Goal: Task Accomplishment & Management: Complete application form

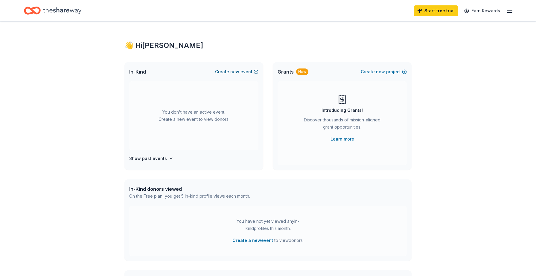
click at [239, 72] on span "new" at bounding box center [234, 71] width 9 height 7
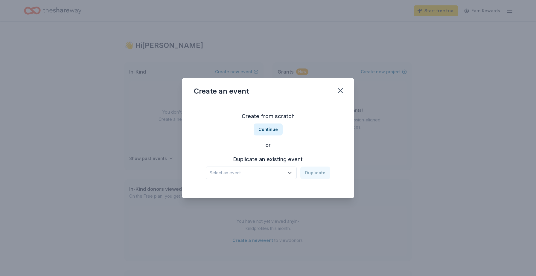
click at [285, 172] on span "Select an event" at bounding box center [247, 172] width 75 height 7
click at [283, 189] on div "[DATE] Youth Ministry Pasta Fundraiser" at bounding box center [252, 189] width 80 height 7
click at [311, 176] on button "Duplicate" at bounding box center [316, 173] width 30 height 13
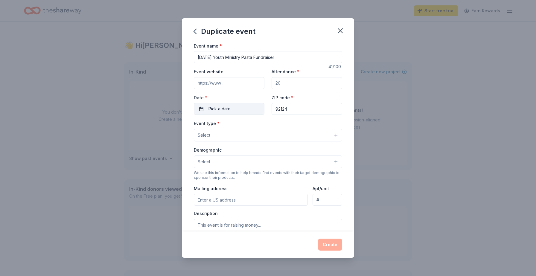
click at [241, 107] on button "Pick a date" at bounding box center [229, 109] width 71 height 12
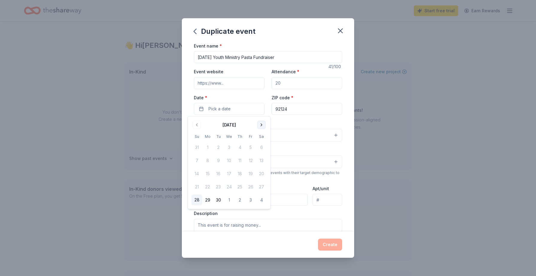
click at [262, 128] on button "Go to next month" at bounding box center [261, 125] width 8 height 8
click at [261, 175] on button "18" at bounding box center [261, 174] width 11 height 11
click at [304, 81] on input "Attendance *" at bounding box center [307, 83] width 71 height 12
type input "1"
type input "200"
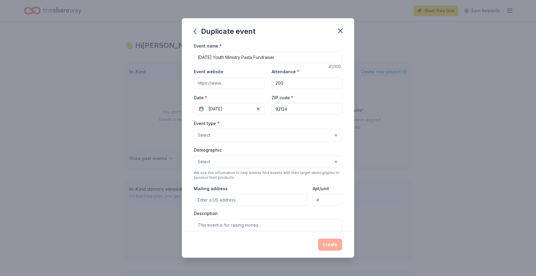
click at [242, 84] on input "Event website" at bounding box center [229, 83] width 71 height 12
click at [257, 138] on button "Select" at bounding box center [268, 135] width 148 height 13
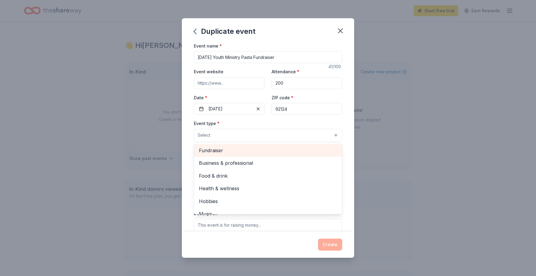
click at [253, 146] on div "Fundraiser" at bounding box center [268, 150] width 148 height 13
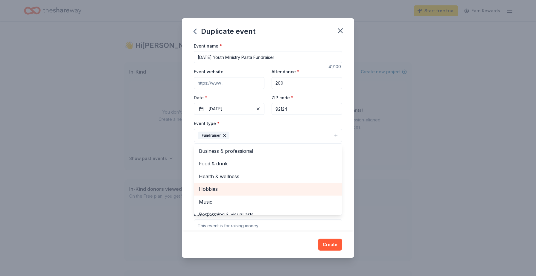
scroll to position [7, 0]
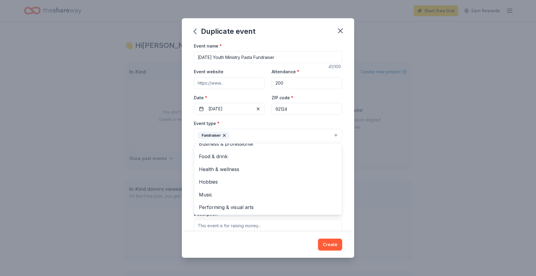
click at [322, 121] on div "Event type * Fundraiser Business & professional Food & drink Health & wellness …" at bounding box center [268, 131] width 148 height 22
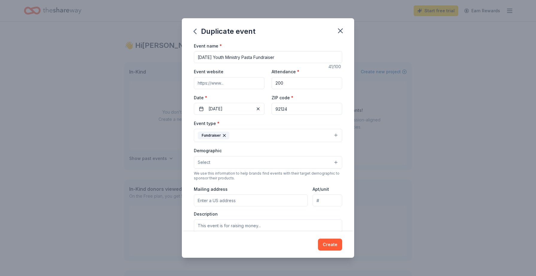
click at [301, 162] on button "Select" at bounding box center [268, 162] width 148 height 13
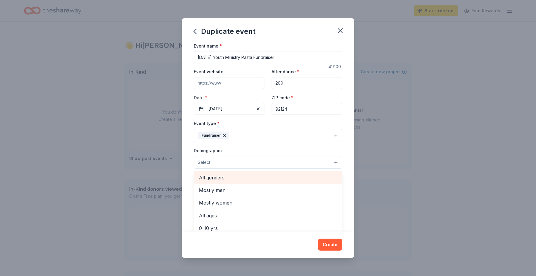
click at [289, 178] on span "All genders" at bounding box center [268, 178] width 138 height 8
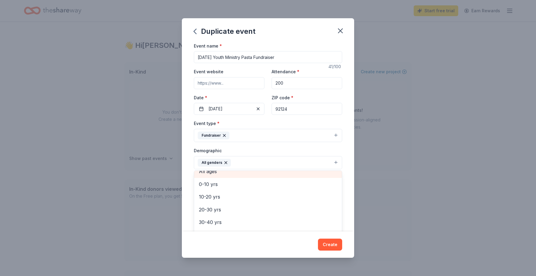
click at [279, 177] on div "All ages" at bounding box center [268, 171] width 148 height 13
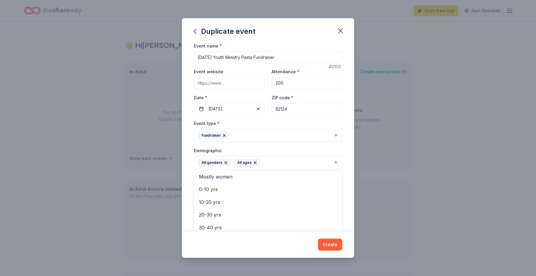
click at [289, 148] on div "Demographic All genders All ages Mostly men Mostly women 0-10 yrs 10-20 yrs 20-…" at bounding box center [268, 158] width 148 height 22
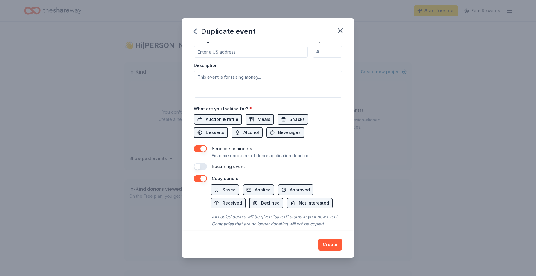
scroll to position [156, 0]
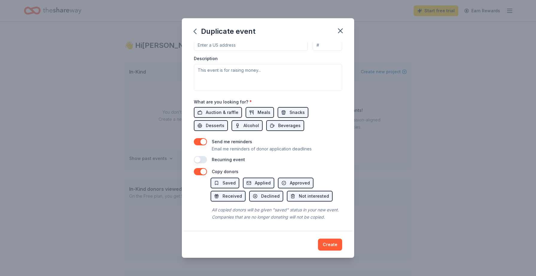
click at [206, 159] on button "button" at bounding box center [200, 159] width 13 height 7
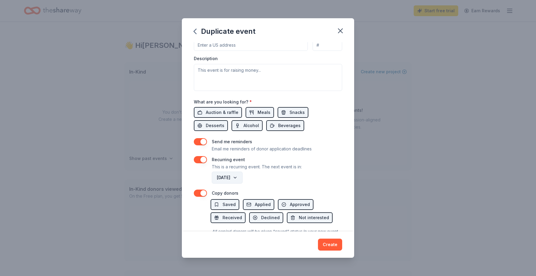
click at [243, 178] on button "October 2026" at bounding box center [227, 178] width 31 height 12
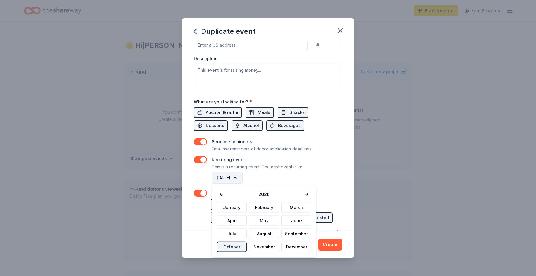
click at [243, 178] on button "October 2026" at bounding box center [227, 178] width 31 height 12
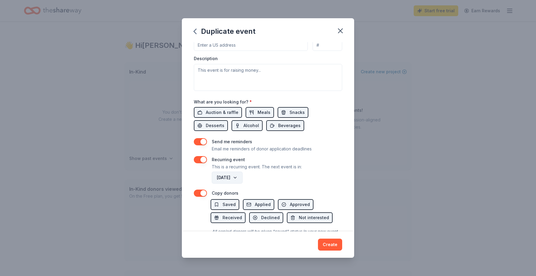
click at [243, 178] on button "October 2026" at bounding box center [227, 178] width 31 height 12
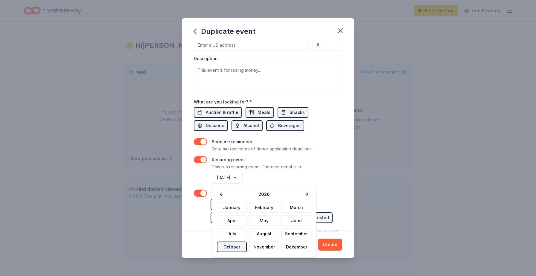
click at [236, 247] on button "October" at bounding box center [232, 247] width 30 height 11
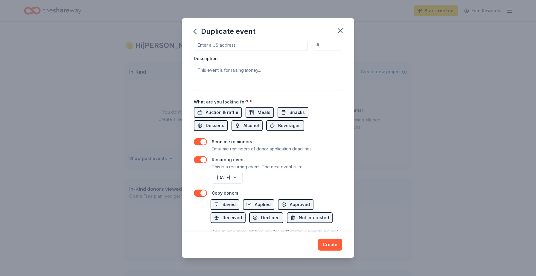
scroll to position [178, 0]
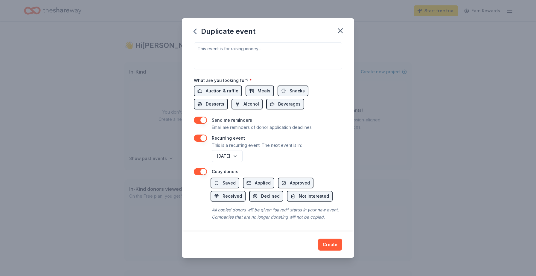
click at [198, 172] on button "button" at bounding box center [200, 171] width 13 height 7
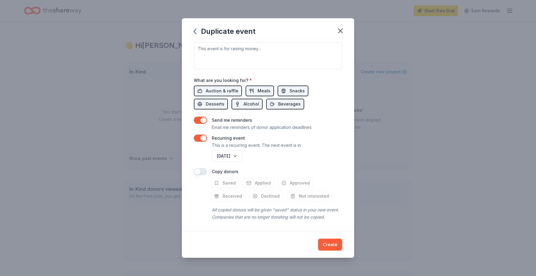
click at [198, 172] on button "button" at bounding box center [200, 171] width 13 height 7
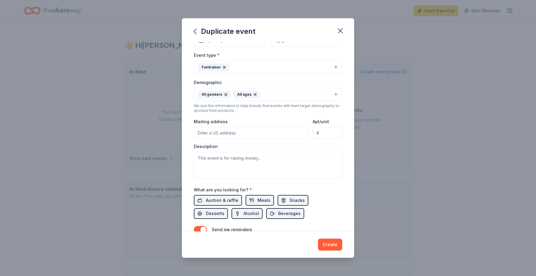
scroll to position [73, 0]
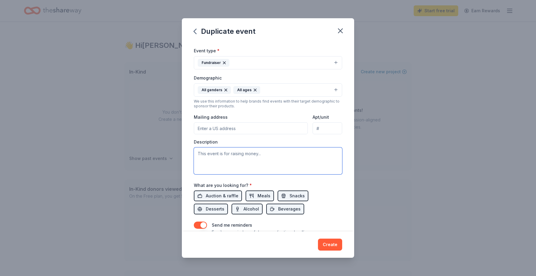
click at [312, 150] on textarea at bounding box center [268, 161] width 148 height 27
paste textarea "Throughout the year, you will hear about many events that our teens can partake…"
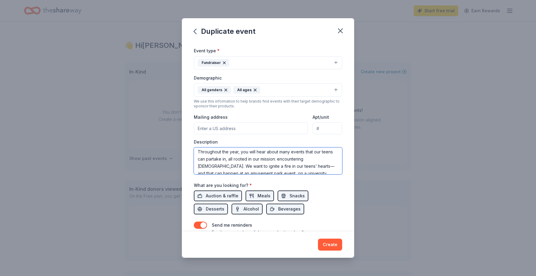
scroll to position [0, 0]
drag, startPoint x: 241, startPoint y: 153, endPoint x: 279, endPoint y: 153, distance: 38.0
click at [279, 153] on textarea "Throughout the year, you will hear about many events that our teens can partake…" at bounding box center [268, 161] width 148 height 27
drag, startPoint x: 253, startPoint y: 161, endPoint x: 259, endPoint y: 154, distance: 9.8
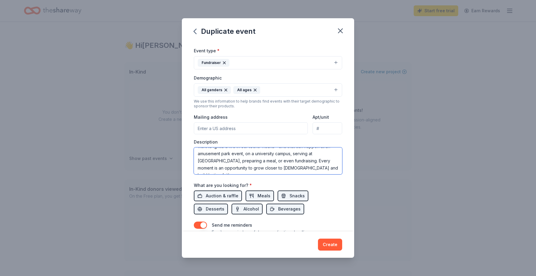
click at [259, 154] on textarea "Throughout the year, we have many events that our teens can partake in, all roo…" at bounding box center [268, 161] width 148 height 27
click at [211, 161] on textarea "Throughout the year, we have many events that our teens can partake in, all roo…" at bounding box center [268, 161] width 148 height 27
drag, startPoint x: 256, startPoint y: 161, endPoint x: 236, endPoint y: 160, distance: 19.5
click at [237, 160] on textarea "Throughout the year, we have many events that our teens can partake in, all roo…" at bounding box center [268, 161] width 148 height 27
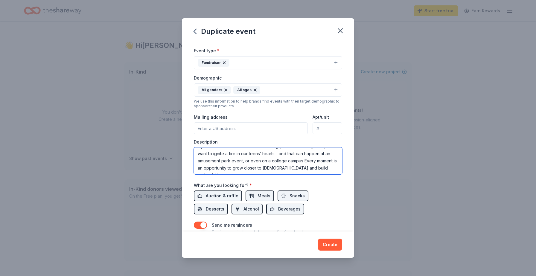
click at [268, 161] on textarea "Throughout the year, we have many events that our teens can partake in, all roo…" at bounding box center [268, 161] width 148 height 27
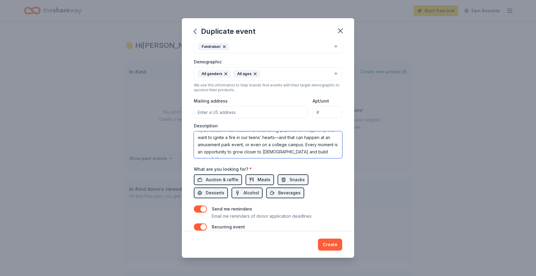
scroll to position [89, 0]
click at [302, 150] on textarea "Throughout the year, we have many events that our teens can partake in, all roo…" at bounding box center [268, 144] width 148 height 27
click at [225, 153] on textarea "Throughout the year, we have many events that our teens can partake in, all roo…" at bounding box center [268, 144] width 148 height 27
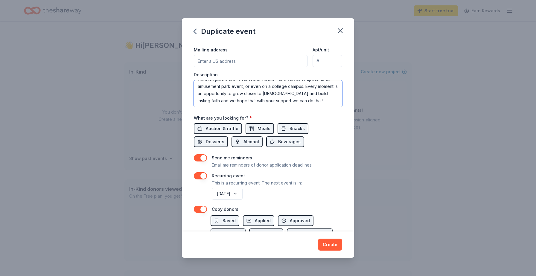
scroll to position [140, 0]
click at [276, 104] on textarea "Throughout the year, we have many events that our teens can partake in, all roo…" at bounding box center [268, 94] width 148 height 27
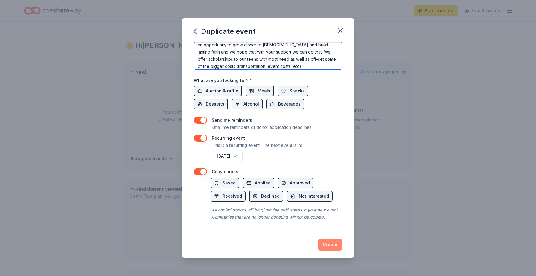
type textarea "Throughout the year, we have many events that our teens can partake in, all roo…"
click at [335, 245] on button "Create" at bounding box center [330, 245] width 24 height 12
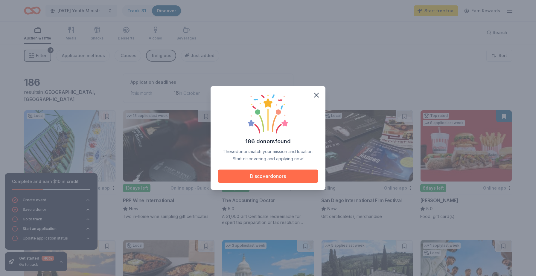
click at [306, 176] on button "Discover donors" at bounding box center [268, 176] width 101 height 13
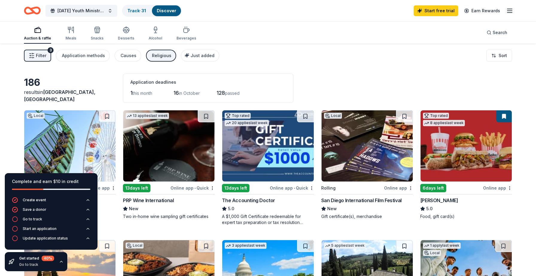
click at [62, 263] on icon "button" at bounding box center [61, 262] width 5 height 5
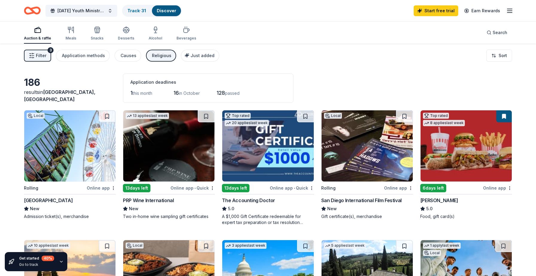
click at [36, 261] on div "Get started 40 %" at bounding box center [36, 258] width 35 height 5
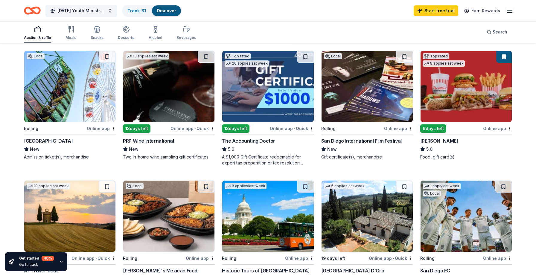
scroll to position [60, 0]
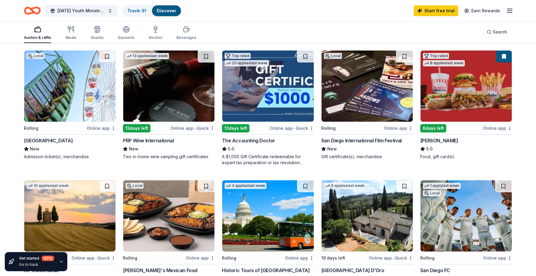
click at [55, 123] on div "Local Rolling Online app Pacific Park New Admission ticket(s), merchandise" at bounding box center [70, 105] width 92 height 110
click at [466, 88] on img at bounding box center [466, 86] width 91 height 71
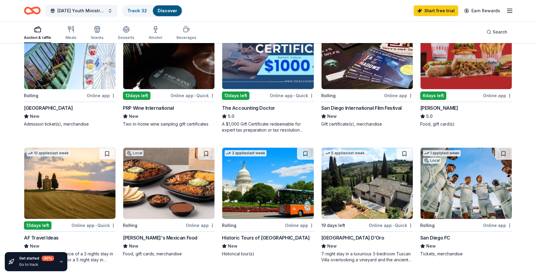
scroll to position [0, 0]
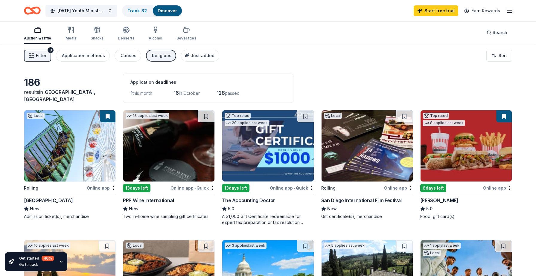
click at [503, 51] on html "Ascension Youth Ministry Pasta Fundraiser Track · 32 Discover Start free trial …" at bounding box center [268, 138] width 536 height 276
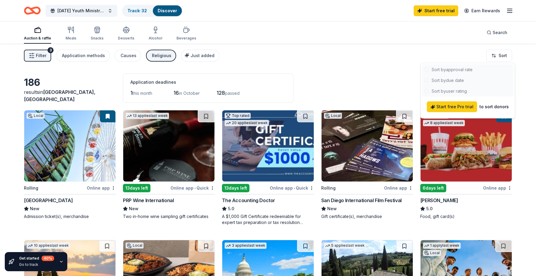
click at [457, 81] on div at bounding box center [468, 80] width 92 height 32
click at [436, 81] on div at bounding box center [468, 80] width 92 height 32
click at [446, 108] on span "Start free Pro trial" at bounding box center [452, 106] width 43 height 7
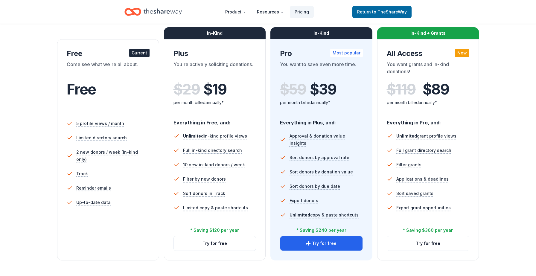
scroll to position [90, 0]
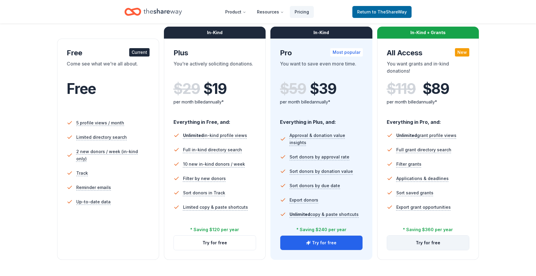
click at [406, 245] on button "Try for free" at bounding box center [428, 243] width 82 height 14
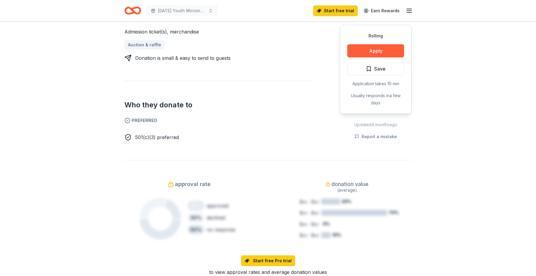
scroll to position [275, 0]
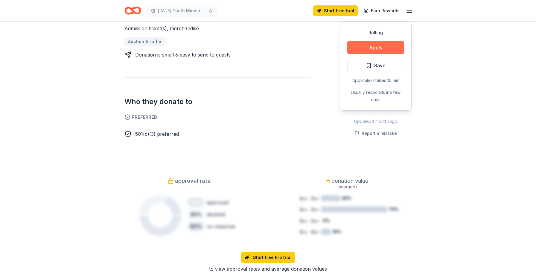
click at [380, 41] on button "Apply" at bounding box center [375, 47] width 57 height 13
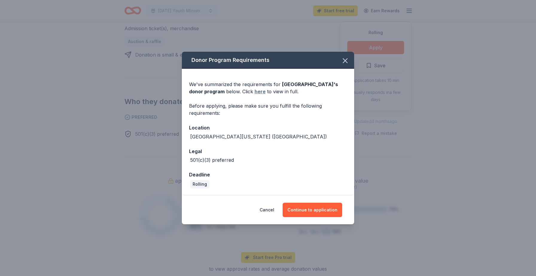
click at [255, 89] on link "here" at bounding box center [260, 91] width 11 height 7
click at [315, 204] on button "Continue to application" at bounding box center [313, 210] width 60 height 14
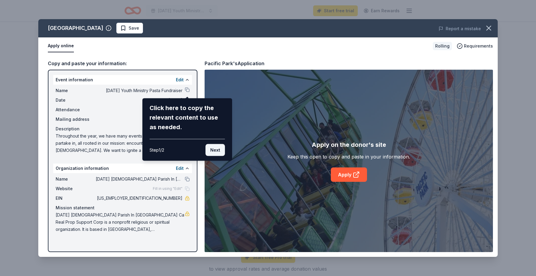
click at [215, 148] on button "Next" at bounding box center [215, 150] width 19 height 12
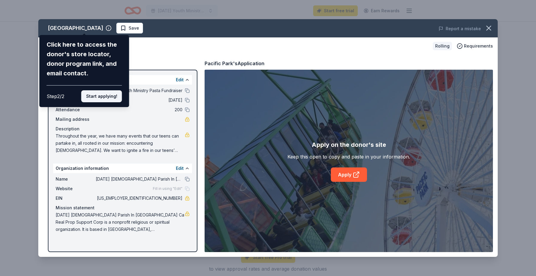
click at [105, 94] on button "Start applying!" at bounding box center [101, 96] width 41 height 12
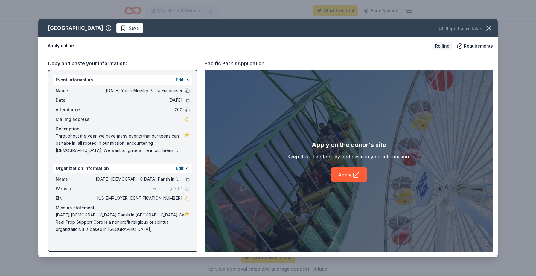
click at [185, 152] on div "Pacific Park Save Report a mistake Apply online Rolling Requirements Copy and p…" at bounding box center [268, 138] width 460 height 238
click at [348, 172] on link "Apply" at bounding box center [349, 175] width 36 height 14
drag, startPoint x: 158, startPoint y: 198, endPoint x: 184, endPoint y: 199, distance: 26.6
click at [185, 199] on div "EIN 82-5258820" at bounding box center [123, 198] width 134 height 7
drag, startPoint x: 180, startPoint y: 199, endPoint x: 158, endPoint y: 198, distance: 22.2
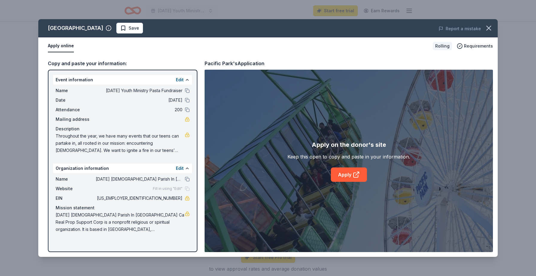
click at [158, 198] on span "82-5258820" at bounding box center [139, 198] width 87 height 7
click at [486, 26] on icon "button" at bounding box center [489, 28] width 8 height 8
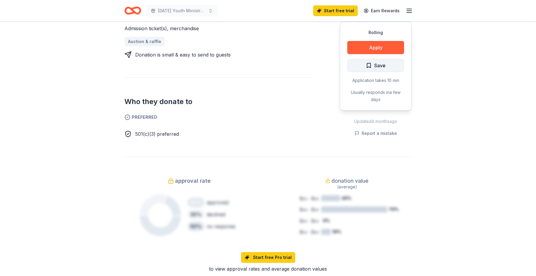
click at [393, 59] on button "Save" at bounding box center [375, 65] width 57 height 13
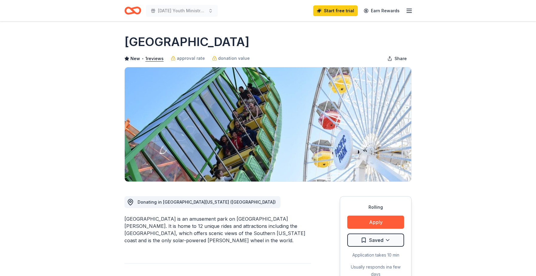
click at [136, 13] on icon "Home" at bounding box center [135, 10] width 9 height 6
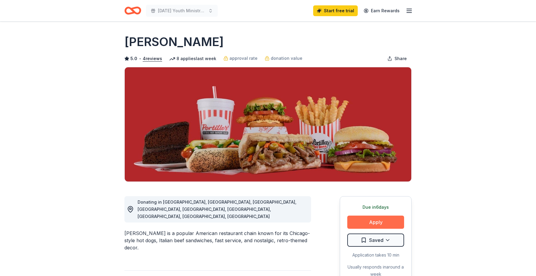
click at [392, 217] on button "Apply" at bounding box center [375, 222] width 57 height 13
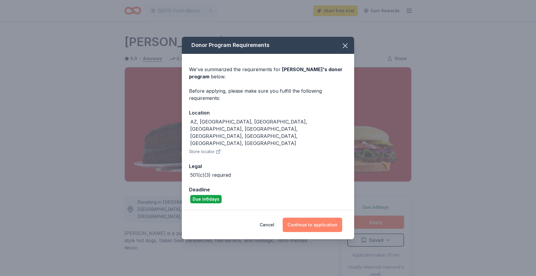
click at [327, 218] on button "Continue to application" at bounding box center [313, 225] width 60 height 14
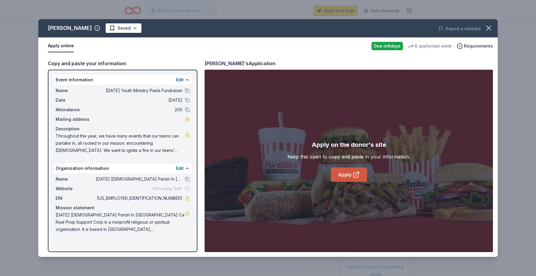
click at [350, 177] on link "Apply" at bounding box center [349, 175] width 36 height 14
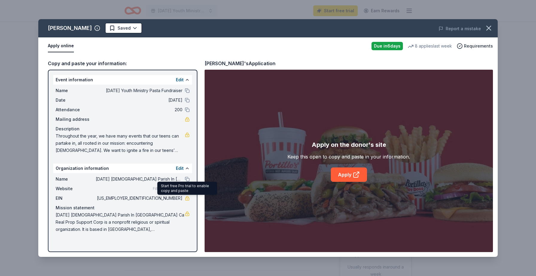
drag, startPoint x: 157, startPoint y: 199, endPoint x: 185, endPoint y: 199, distance: 28.1
click at [185, 199] on div "EIN 82-5258820" at bounding box center [123, 198] width 134 height 7
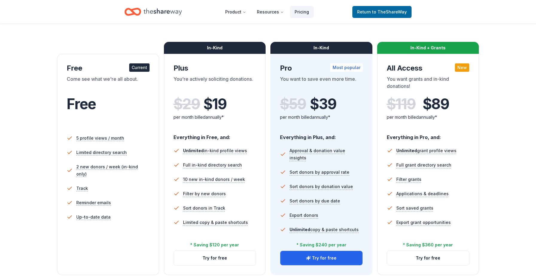
scroll to position [69, 0]
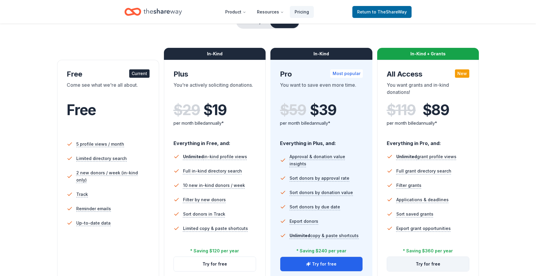
click at [444, 263] on button "Try for free" at bounding box center [428, 264] width 82 height 14
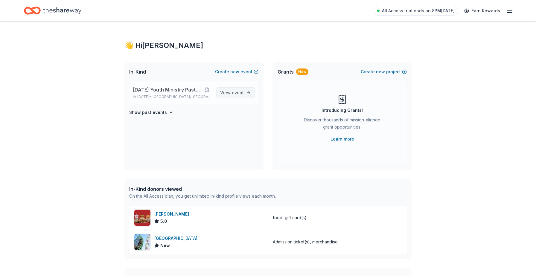
click at [235, 96] on span "View event" at bounding box center [232, 92] width 24 height 7
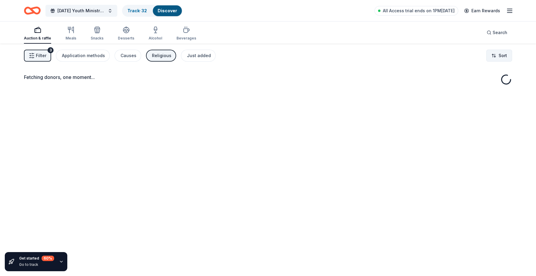
click at [497, 54] on html "Ascension Youth Ministry Pasta Fundraiser Track · 32 Discover All Access trial …" at bounding box center [268, 138] width 536 height 276
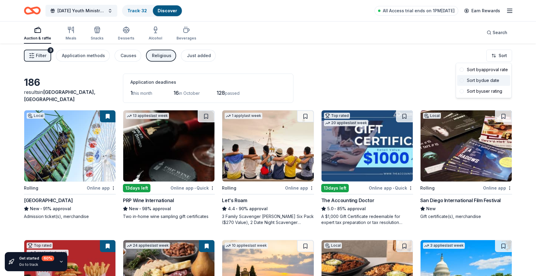
click at [481, 79] on div "Sort by due date" at bounding box center [484, 80] width 53 height 11
click at [499, 52] on html "Ascension Youth Ministry Pasta Fundraiser Track · 32 Discover All Access trial …" at bounding box center [268, 138] width 536 height 276
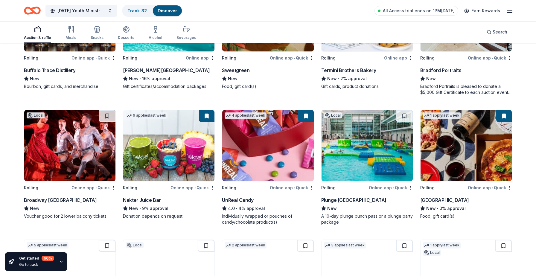
scroll to position [1550, 0]
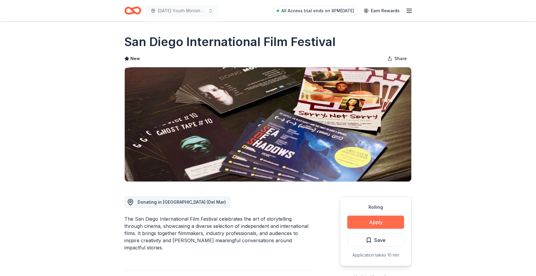
click at [377, 223] on button "Apply" at bounding box center [375, 222] width 57 height 13
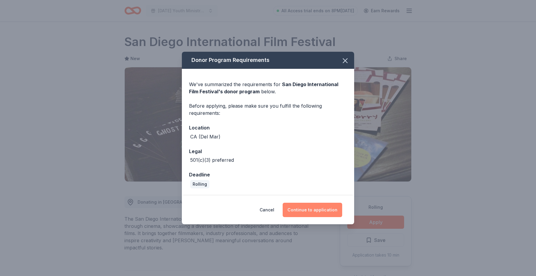
click at [323, 211] on button "Continue to application" at bounding box center [313, 210] width 60 height 14
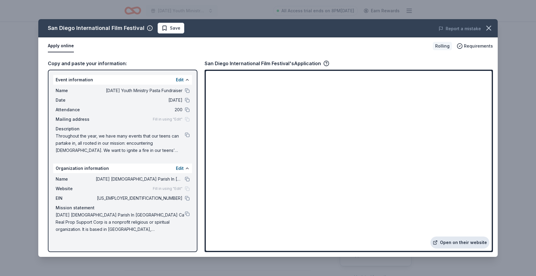
click at [446, 242] on link "Open on their website" at bounding box center [460, 243] width 59 height 12
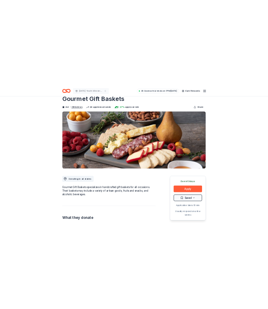
scroll to position [16, 0]
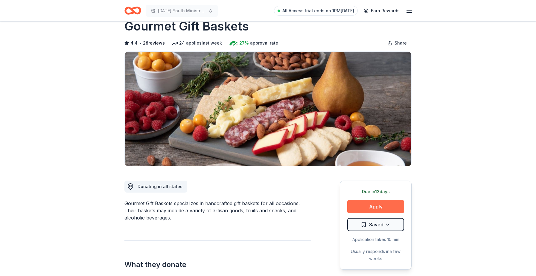
click at [390, 209] on button "Apply" at bounding box center [375, 206] width 57 height 13
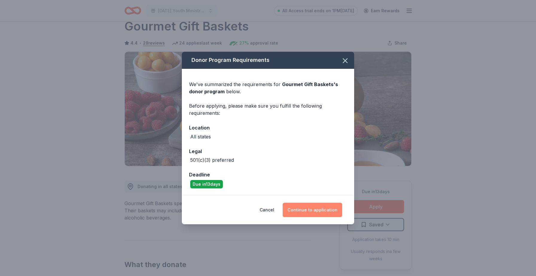
click at [329, 210] on button "Continue to application" at bounding box center [313, 210] width 60 height 14
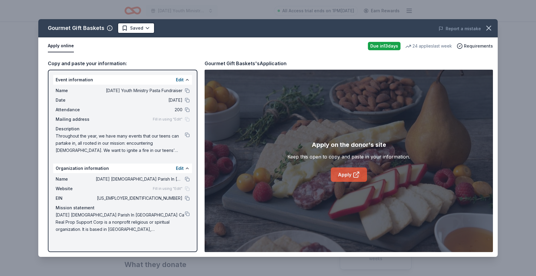
click at [350, 174] on link "Apply" at bounding box center [349, 175] width 36 height 14
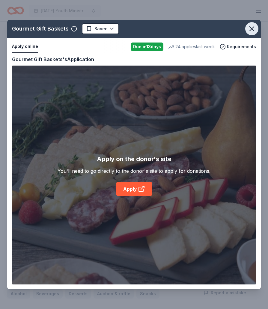
click at [253, 29] on icon "button" at bounding box center [251, 29] width 8 height 8
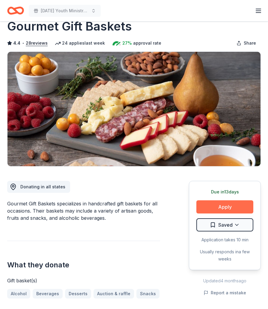
click at [220, 205] on button "Apply" at bounding box center [224, 206] width 57 height 13
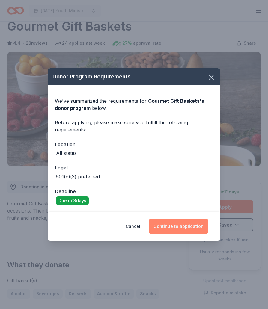
click at [184, 228] on button "Continue to application" at bounding box center [178, 226] width 60 height 14
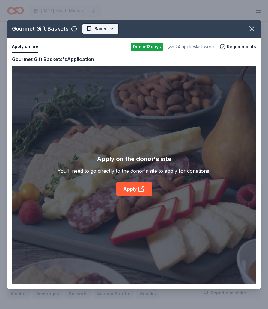
click at [105, 28] on html "Ascension Youth Ministry Pasta Fundraiser All Access trial ends on 1PM, 10/5 Ea…" at bounding box center [134, 138] width 268 height 309
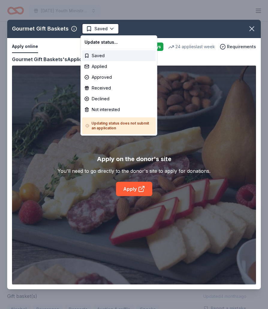
click at [143, 25] on html "Ascension Youth Ministry Pasta Fundraiser All Access trial ends on 1PM, 10/5 Ea…" at bounding box center [134, 154] width 268 height 309
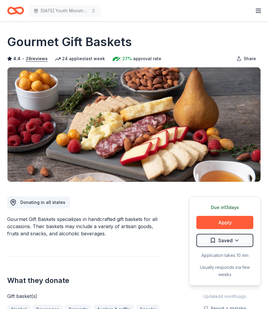
click at [259, 6] on div "All Access trial ends on 1PM, 10/5 Earn Rewards" at bounding box center [257, 11] width 7 height 14
click at [259, 9] on line "button" at bounding box center [258, 9] width 5 height 0
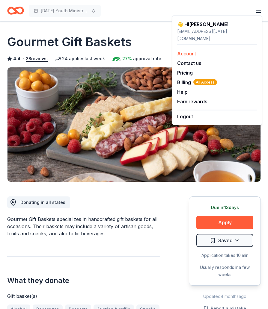
click at [190, 51] on link "Account" at bounding box center [186, 54] width 19 height 6
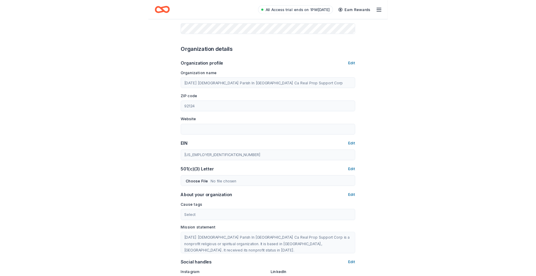
scroll to position [166, 0]
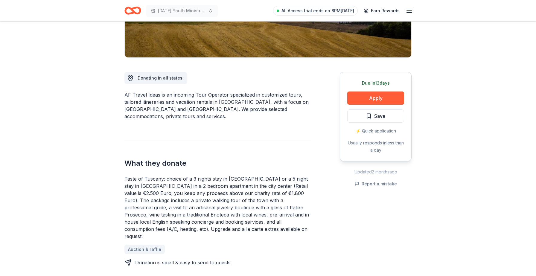
scroll to position [126, 0]
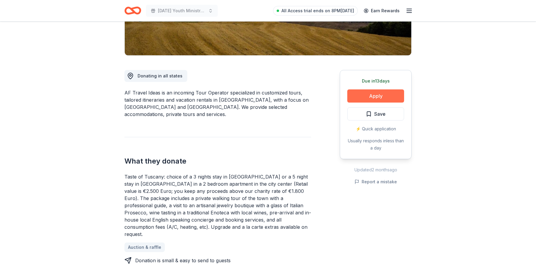
click at [368, 98] on button "Apply" at bounding box center [375, 95] width 57 height 13
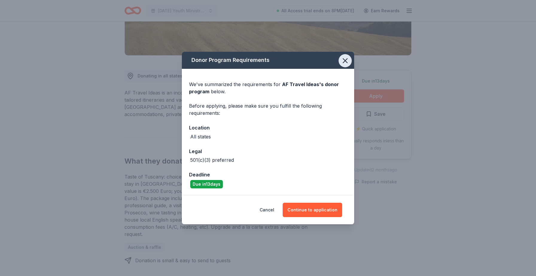
click at [346, 60] on icon "button" at bounding box center [345, 61] width 8 height 8
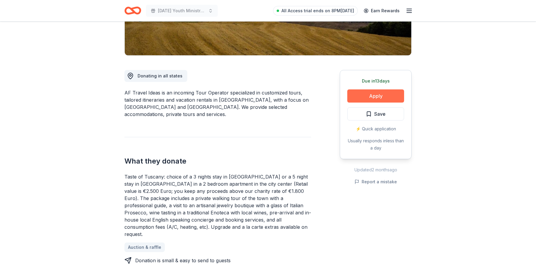
click at [366, 94] on button "Apply" at bounding box center [375, 95] width 57 height 13
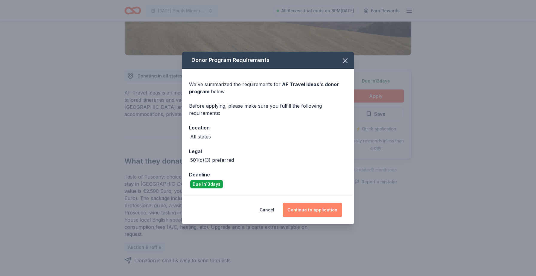
click at [314, 208] on button "Continue to application" at bounding box center [313, 210] width 60 height 14
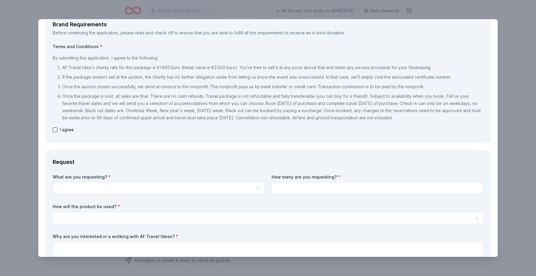
scroll to position [0, 0]
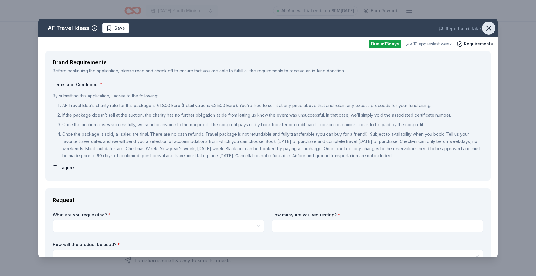
click at [487, 28] on icon "button" at bounding box center [489, 28] width 8 height 8
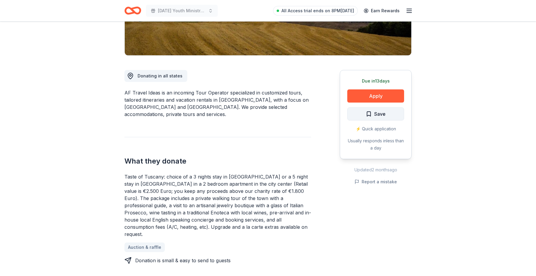
click at [391, 114] on button "Save" at bounding box center [375, 113] width 57 height 13
click at [391, 114] on html "[DATE] Youth Ministry Pasta Fundraiser All Access trial ends on 8PM[DATE] Earn …" at bounding box center [268, 12] width 536 height 276
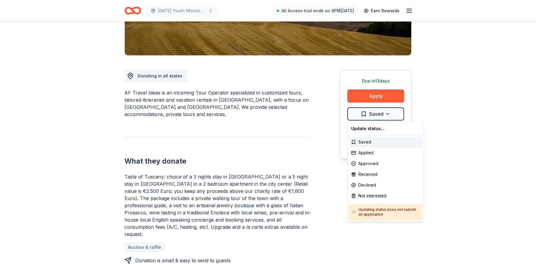
click at [391, 114] on html "[DATE] Youth Ministry Pasta Fundraiser All Access trial ends on 8PM[DATE] Earn …" at bounding box center [268, 12] width 536 height 276
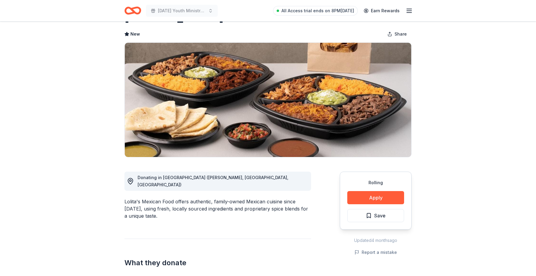
scroll to position [19, 0]
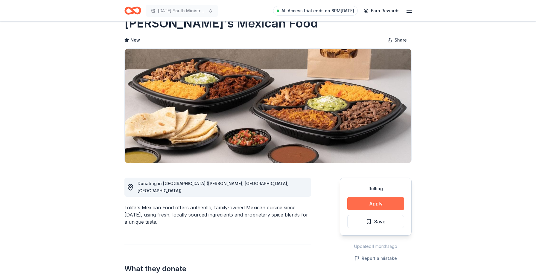
click at [383, 202] on button "Apply" at bounding box center [375, 203] width 57 height 13
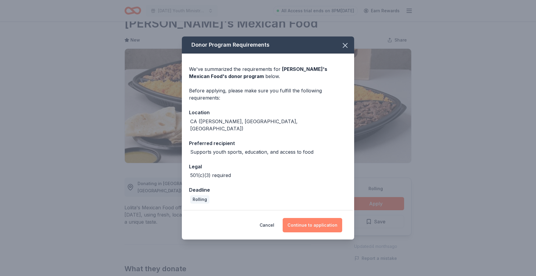
click at [331, 218] on button "Continue to application" at bounding box center [313, 225] width 60 height 14
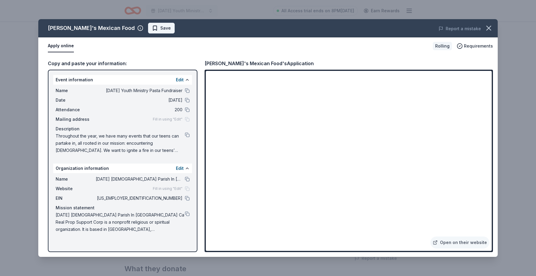
click at [152, 26] on span "Save" at bounding box center [161, 28] width 19 height 7
click at [483, 27] on button "button" at bounding box center [488, 28] width 13 height 13
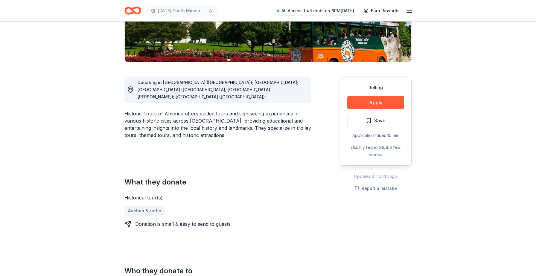
scroll to position [122, 0]
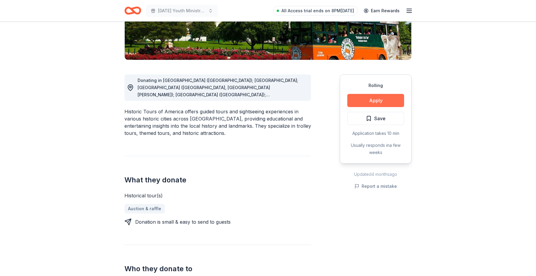
click at [376, 105] on button "Apply" at bounding box center [375, 100] width 57 height 13
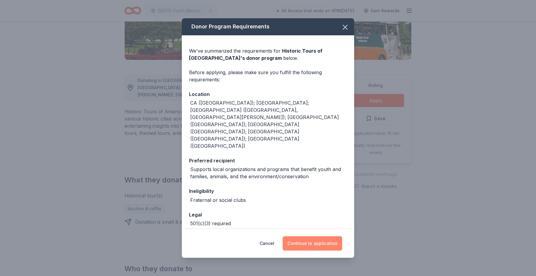
click at [318, 237] on button "Continue to application" at bounding box center [313, 243] width 60 height 14
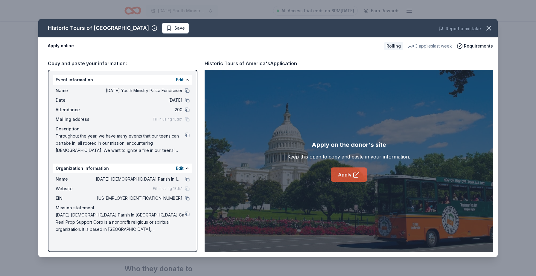
click at [349, 174] on link "Apply" at bounding box center [349, 175] width 36 height 14
